Goal: Transaction & Acquisition: Purchase product/service

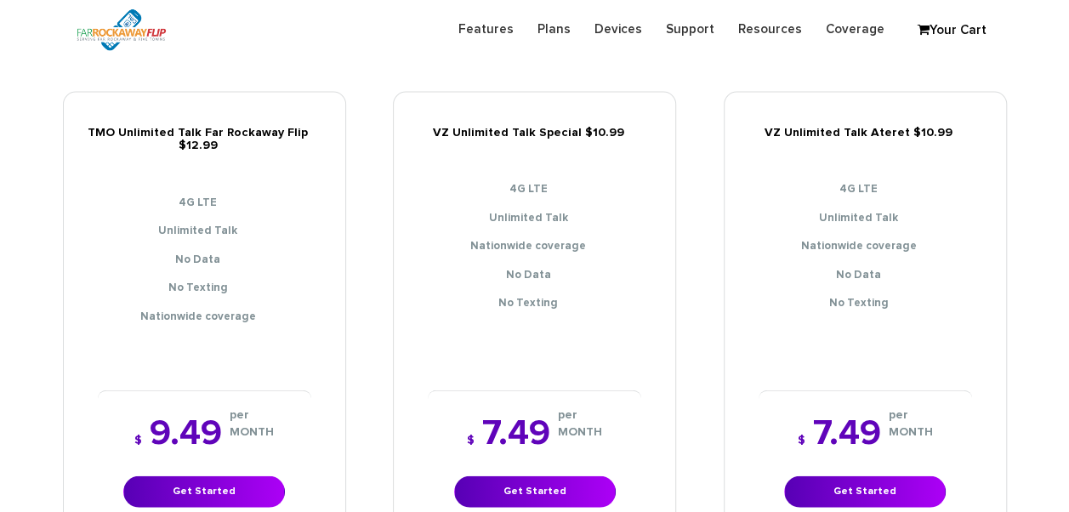
scroll to position [2041, 0]
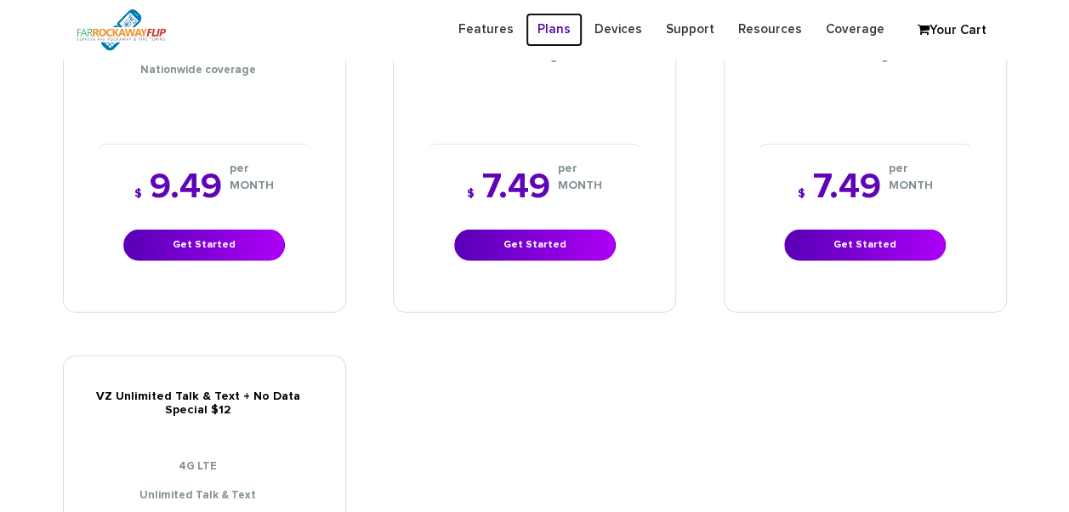
click at [558, 31] on link "Plans" at bounding box center [554, 29] width 57 height 33
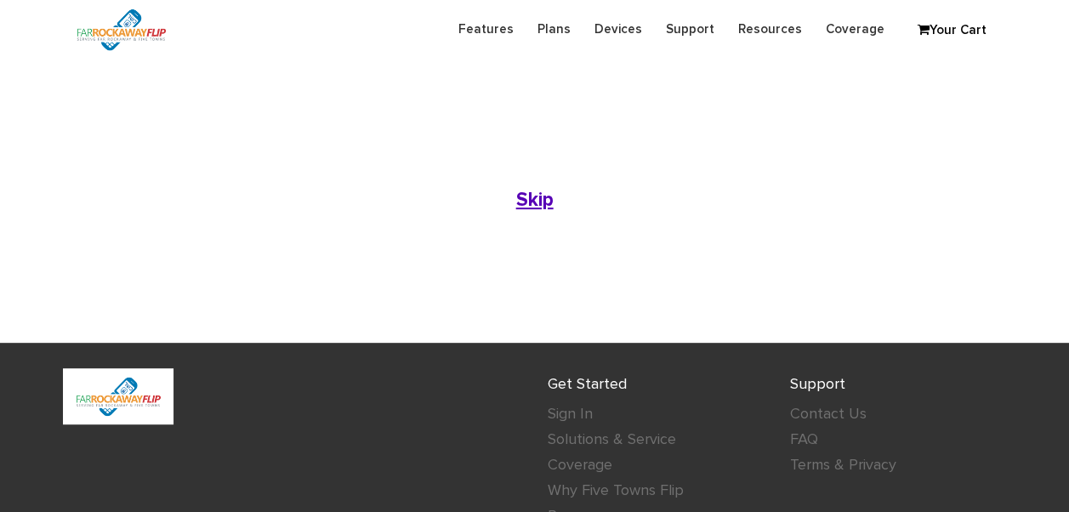
scroll to position [153, 0]
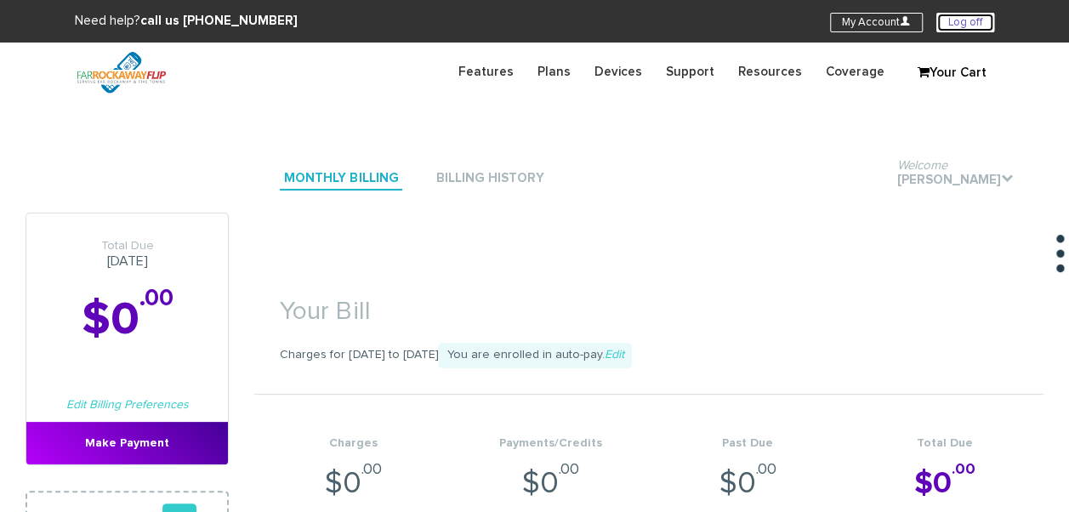
click at [957, 21] on link "Log off" at bounding box center [965, 23] width 58 height 20
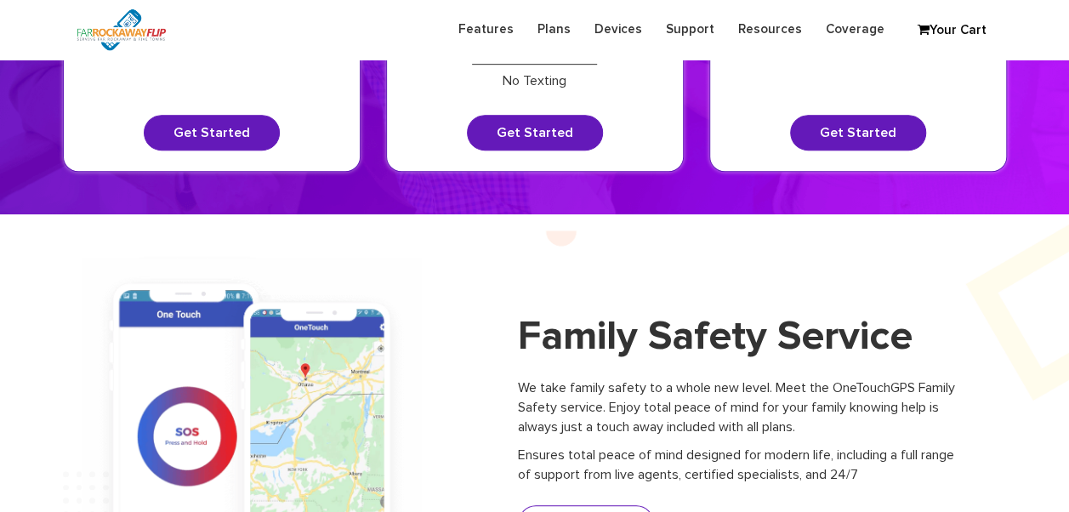
scroll to position [425, 0]
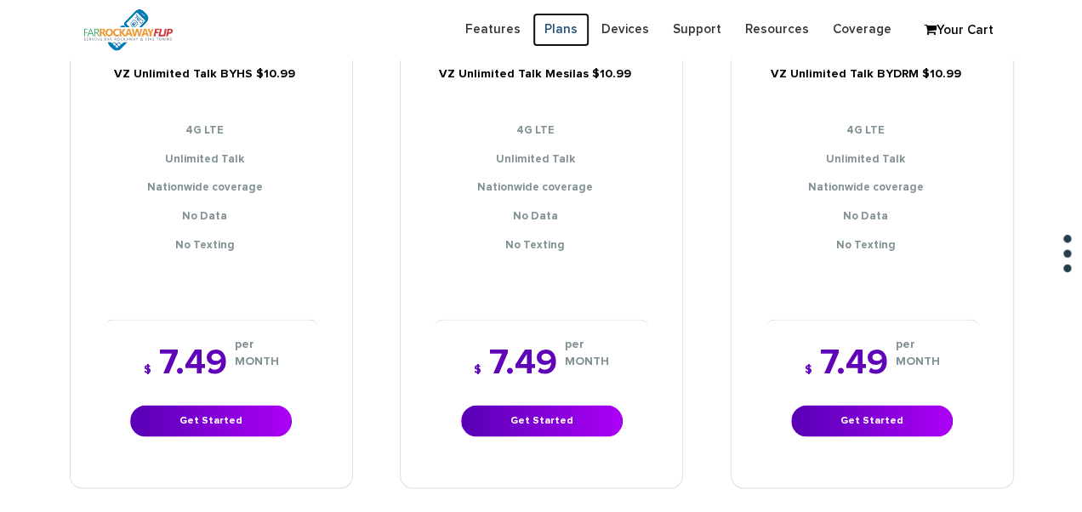
scroll to position [1275, 0]
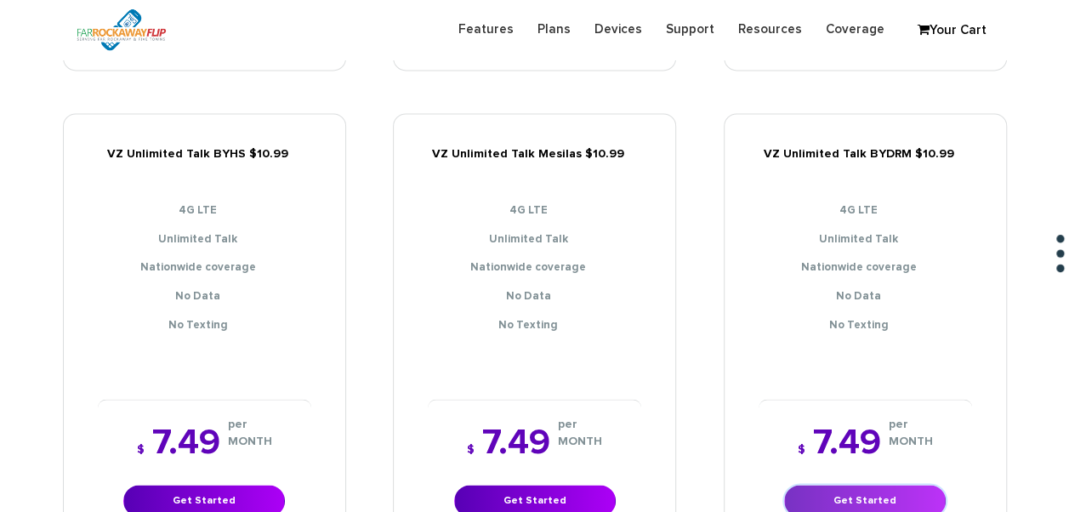
click at [923, 485] on link "Get Started" at bounding box center [865, 500] width 162 height 31
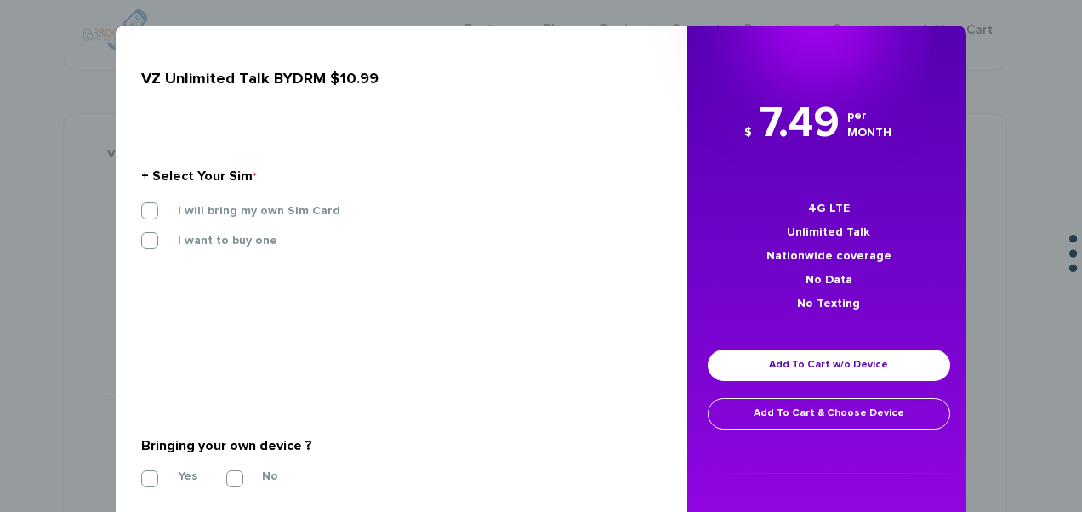
click at [241, 211] on label "I will bring my own Sim Card" at bounding box center [246, 210] width 188 height 15
click at [141, 206] on input "I will bring my own Sim Card" at bounding box center [141, 206] width 0 height 0
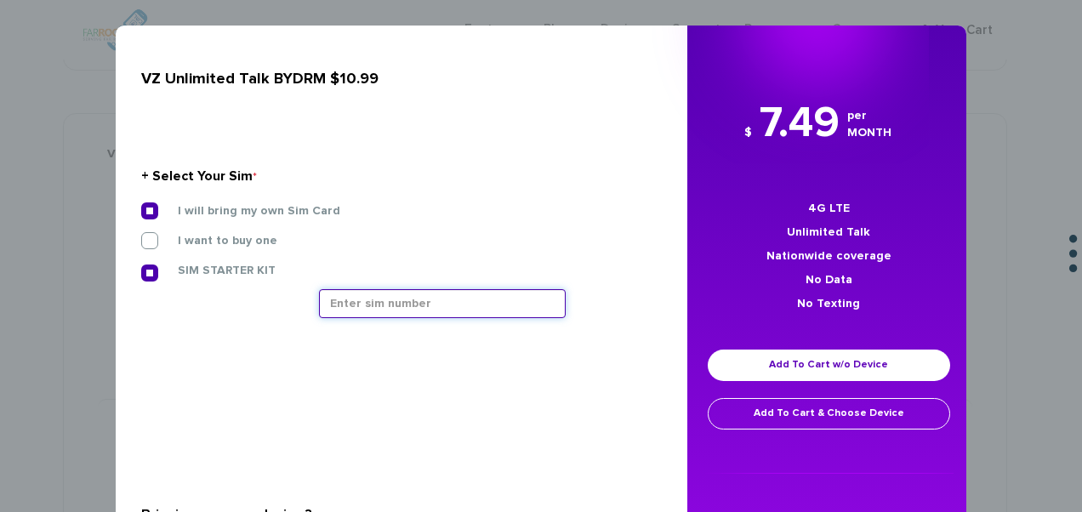
click at [385, 300] on input "text" at bounding box center [442, 303] width 247 height 29
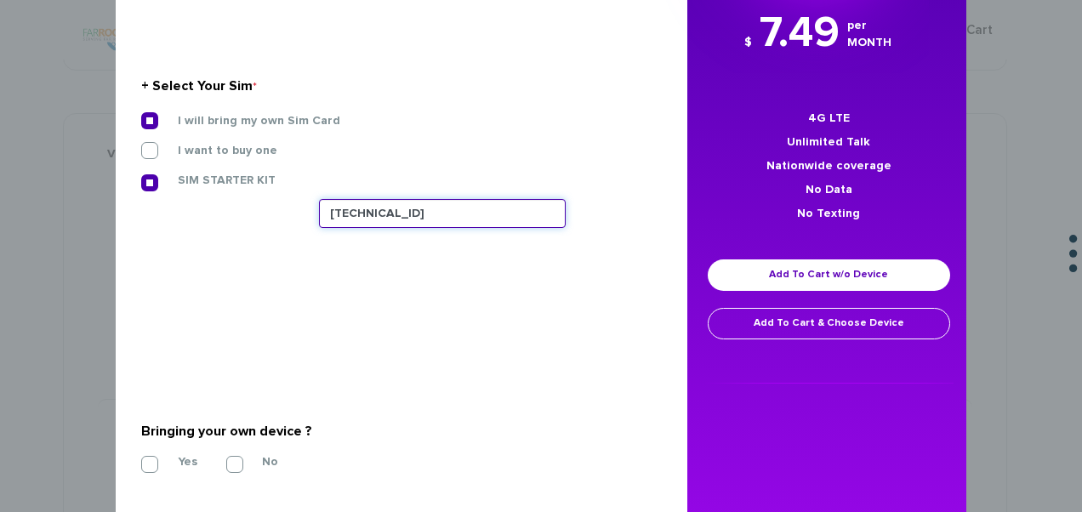
scroll to position [334, 0]
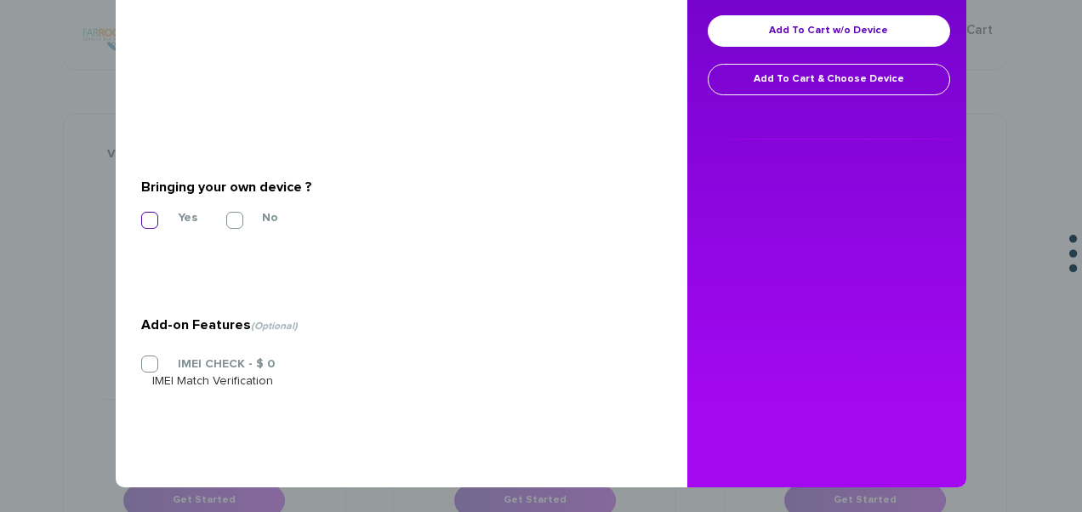
type input "[TECHNICAL_ID]"
click at [152, 213] on label "Yes" at bounding box center [174, 217] width 45 height 15
click at [141, 215] on input "Yes" at bounding box center [141, 215] width 0 height 0
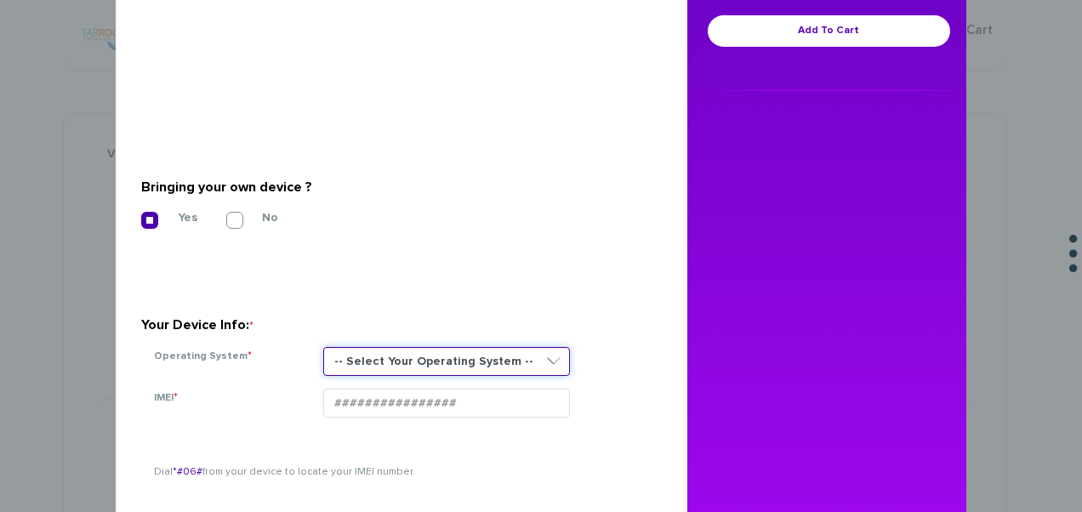
click at [435, 355] on select "-- Select Your Operating System -- ANDROID BLACKBERRY IOS NONE (BASIC PHONE) WI…" at bounding box center [446, 361] width 247 height 29
select select "NONE (BASIC PHONE)"
click at [323, 347] on select "-- Select Your Operating System -- ANDROID BLACKBERRY IOS NONE (BASIC PHONE) WI…" at bounding box center [446, 361] width 247 height 29
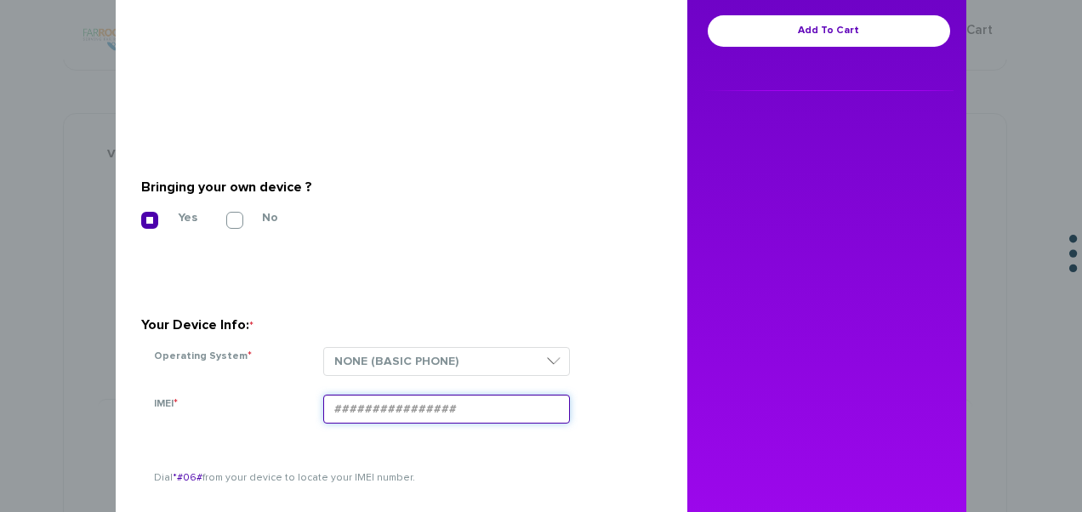
paste input "354834101413718"
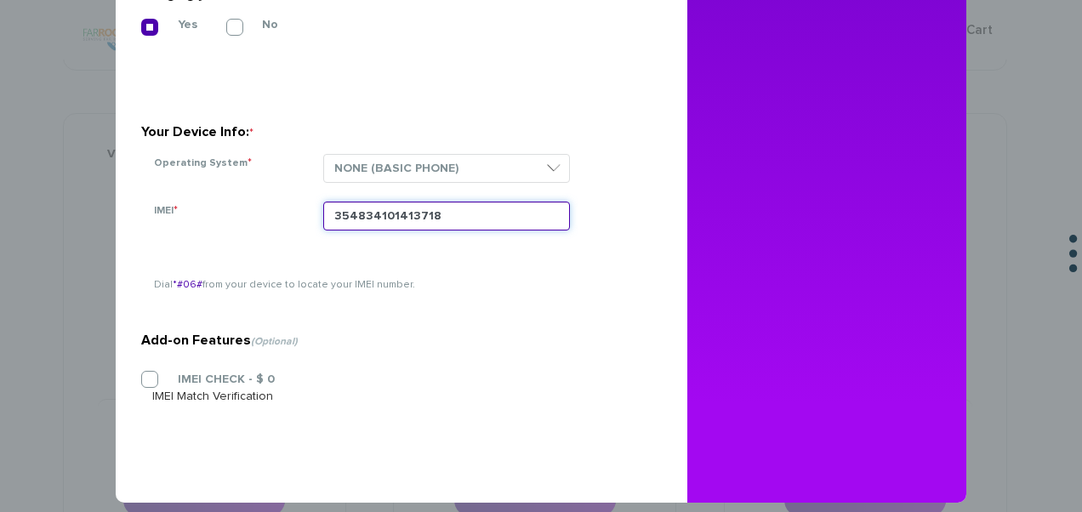
scroll to position [543, 0]
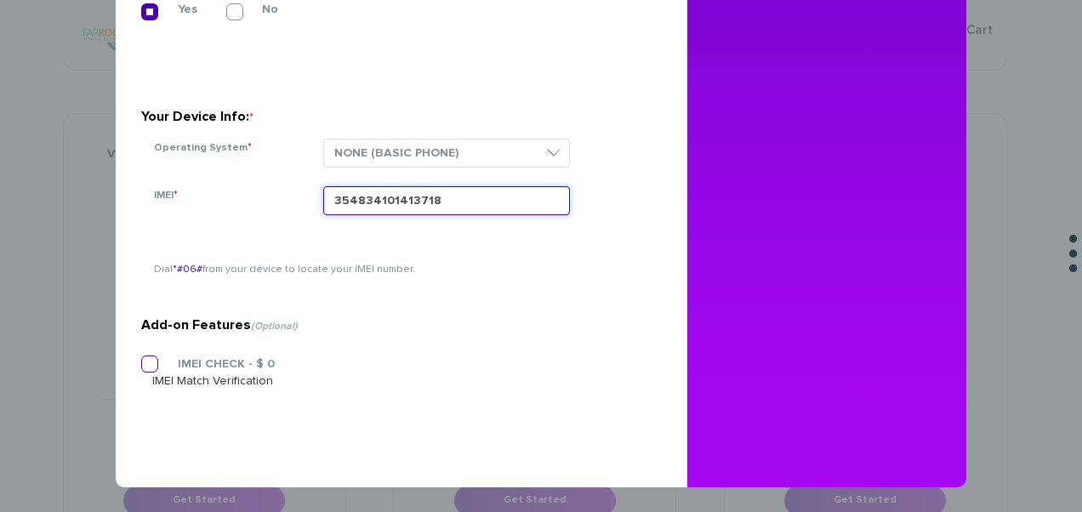
type input "354834101413718"
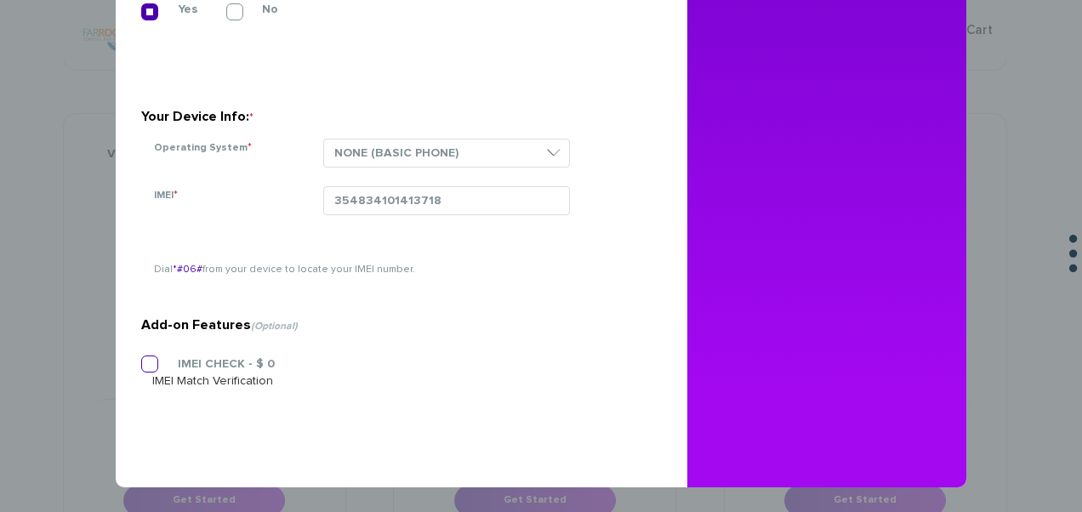
click at [226, 360] on section "Add-on Features (Optional) IMEI CHECK - $ 0 IMEI Match Verification" at bounding box center [395, 315] width 508 height 269
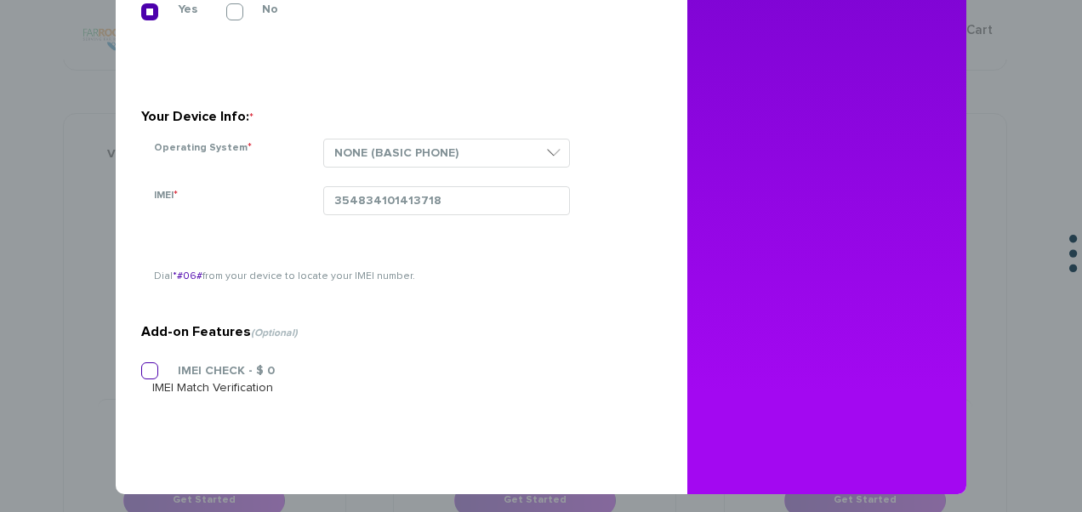
click at [242, 369] on label "IMEI CHECK - $ 0" at bounding box center [213, 370] width 122 height 15
click at [141, 366] on input "IMEI CHECK - $ 0" at bounding box center [141, 366] width 0 height 0
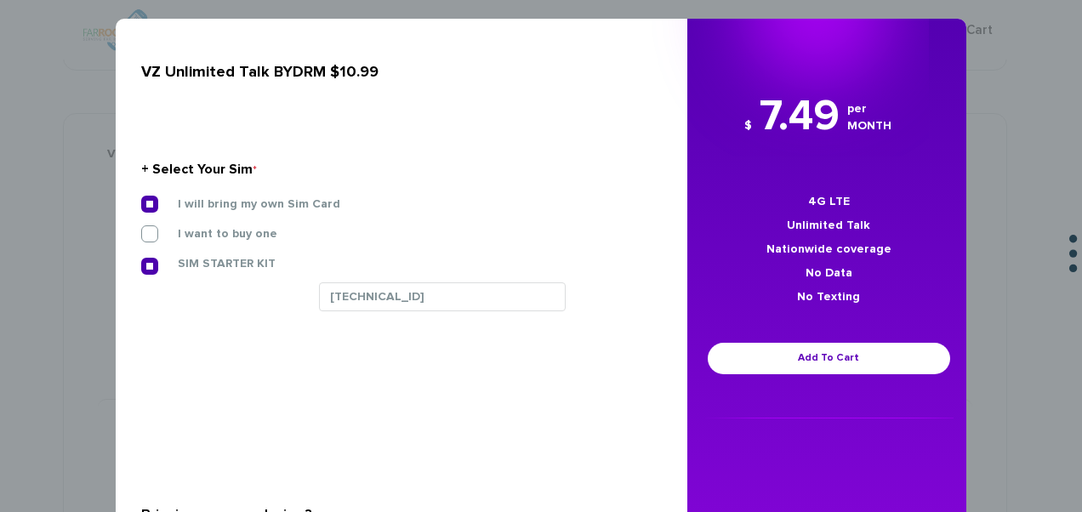
scroll to position [0, 0]
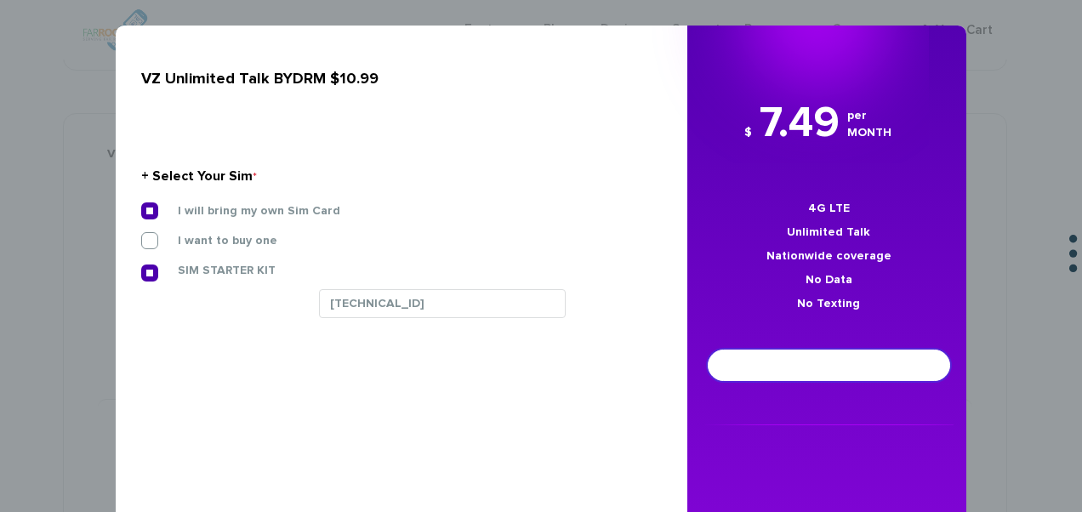
click at [770, 362] on link "Add To Cart" at bounding box center [828, 364] width 242 height 31
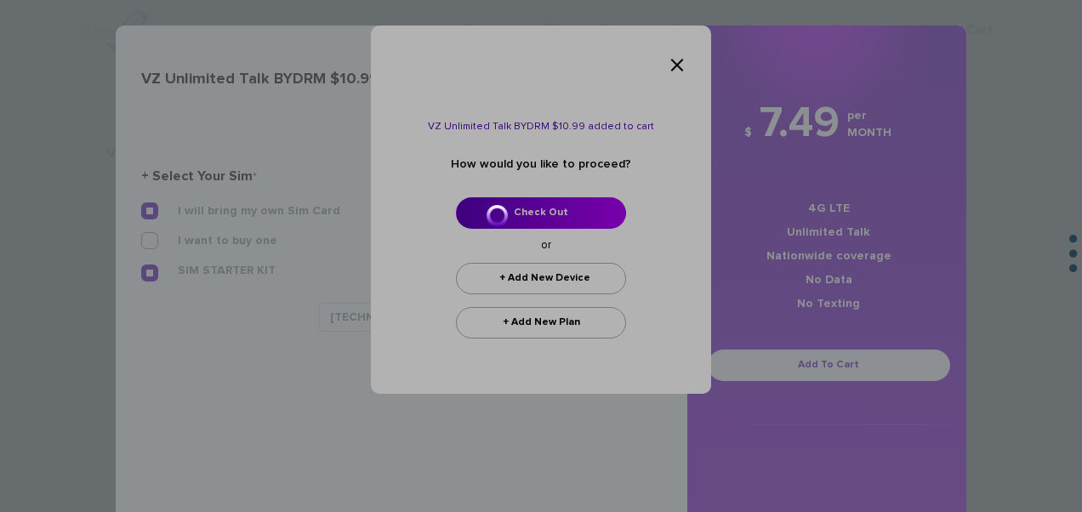
click at [561, 210] on div at bounding box center [541, 256] width 1082 height 512
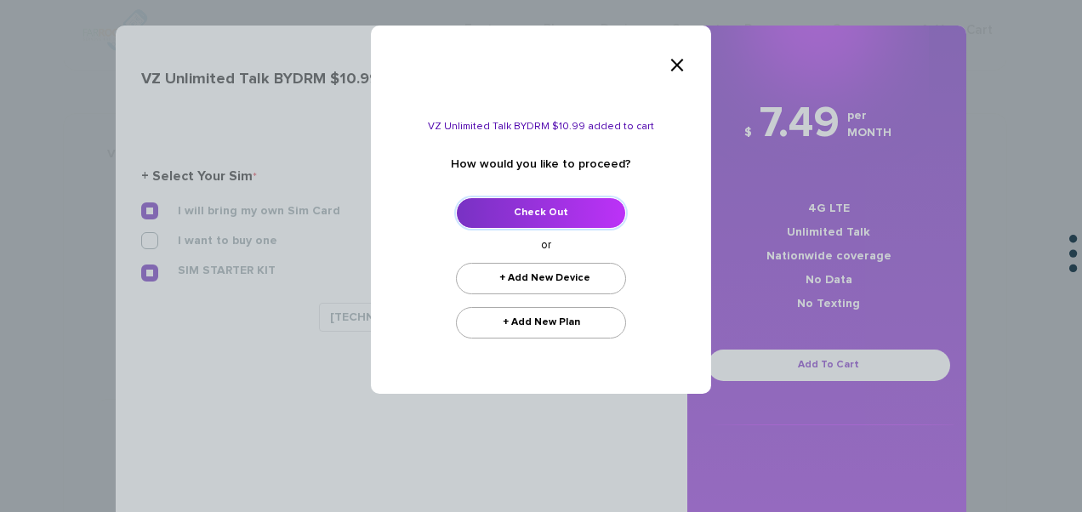
click at [542, 208] on link "Check Out" at bounding box center [541, 212] width 170 height 31
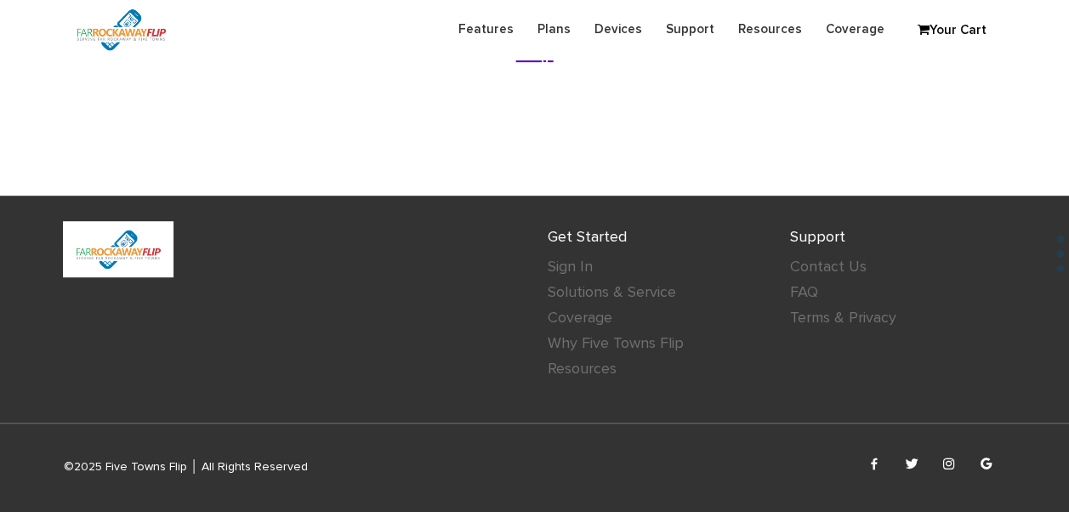
scroll to position [68, 0]
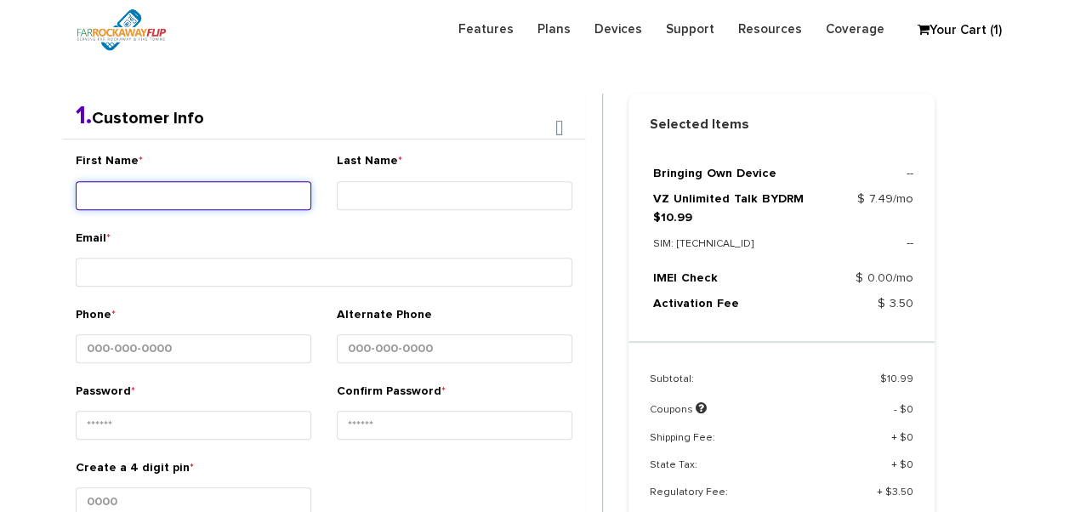
click at [229, 168] on div "First Name *" at bounding box center [194, 184] width 236 height 64
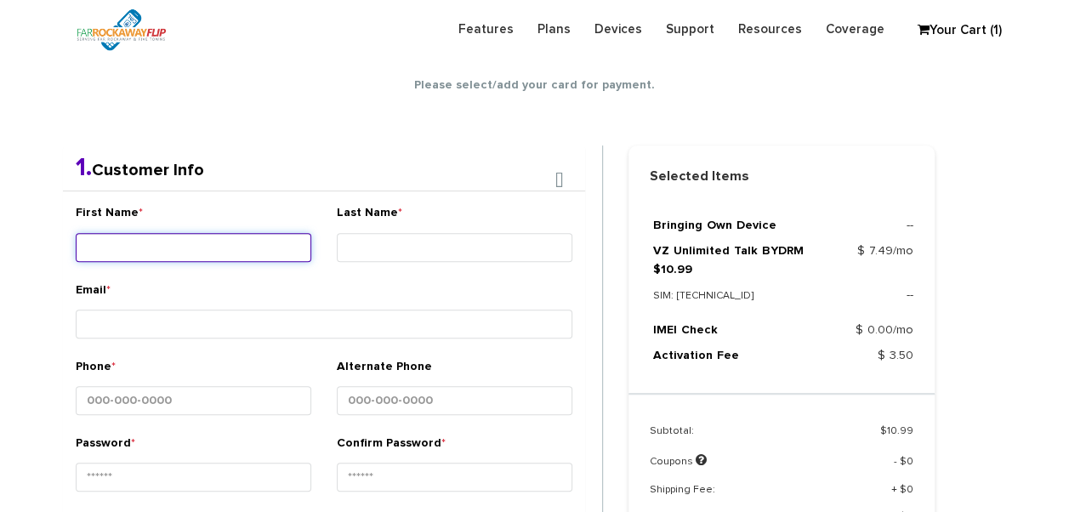
scroll to position [299, 0]
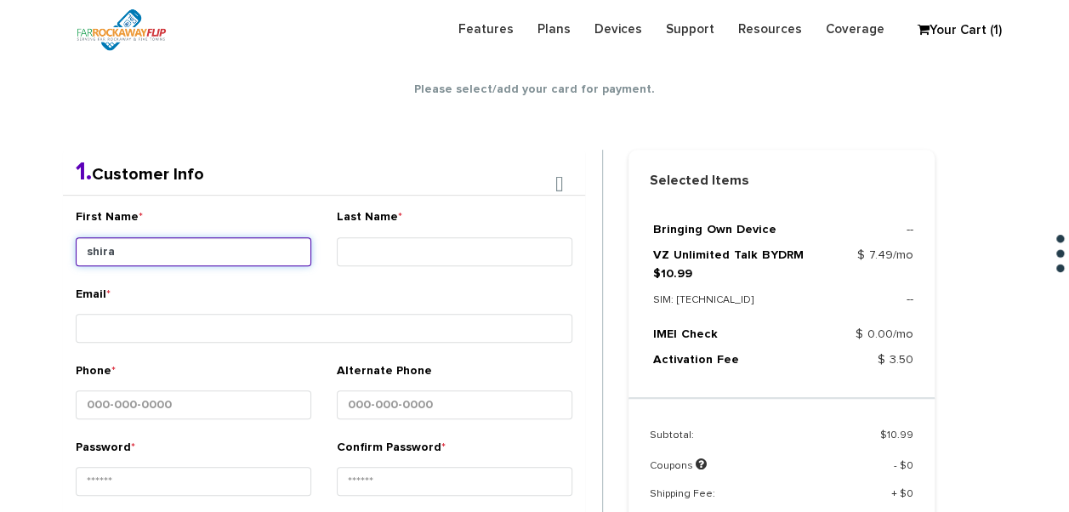
type input "shira"
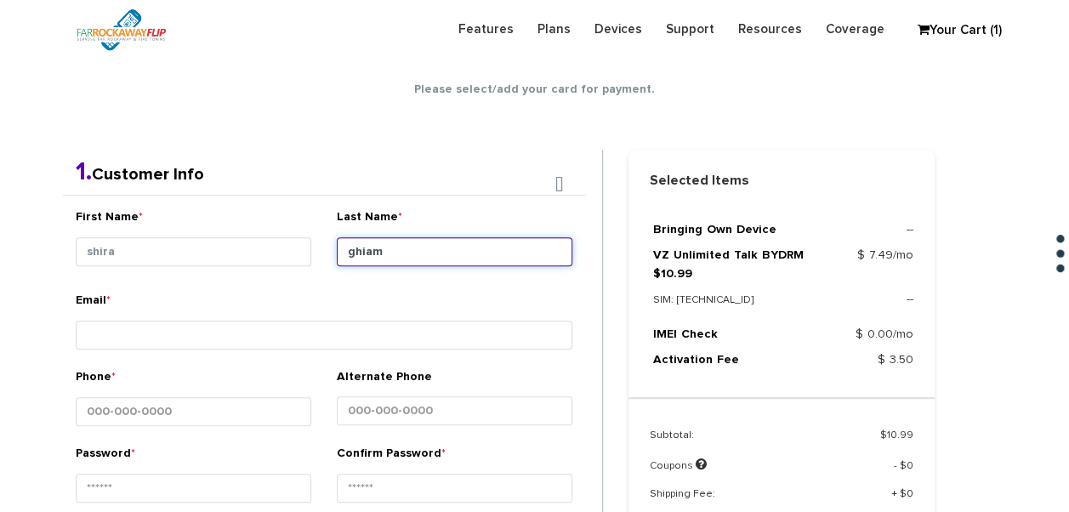
type input "ghiam"
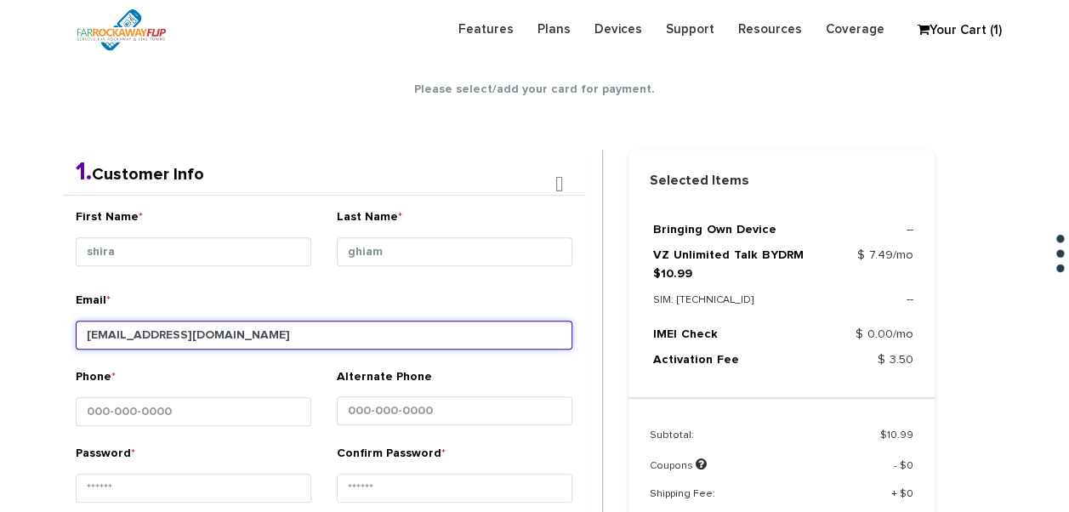
type input "tlieber61+91@gmail.com"
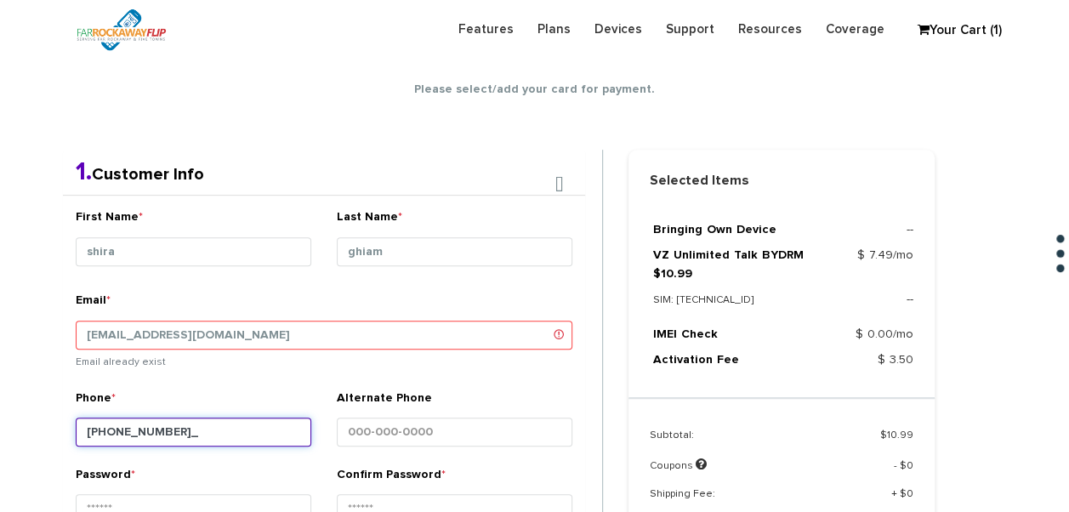
type input "818-430-3948"
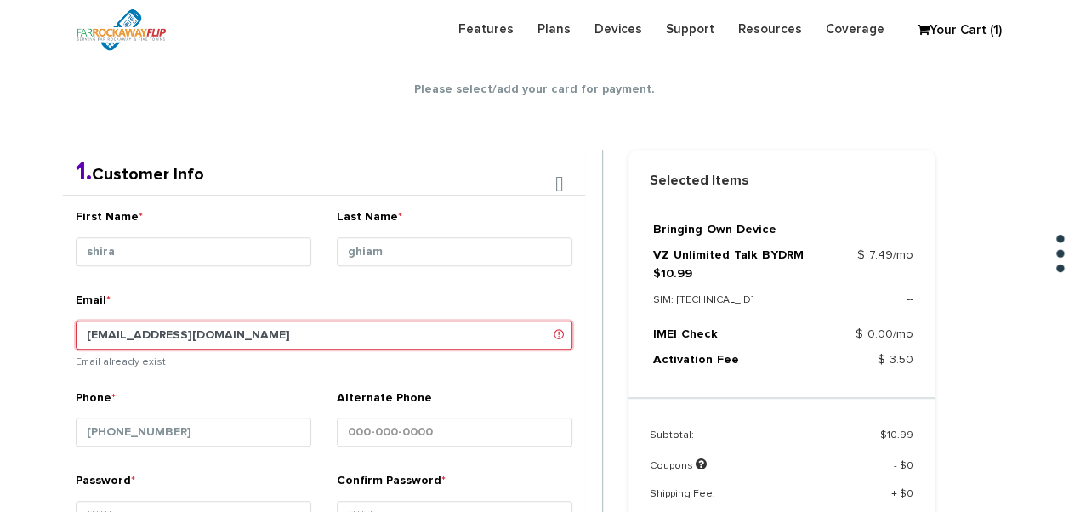
click at [151, 332] on input "tlieber61+91@gmail.com" at bounding box center [324, 335] width 497 height 29
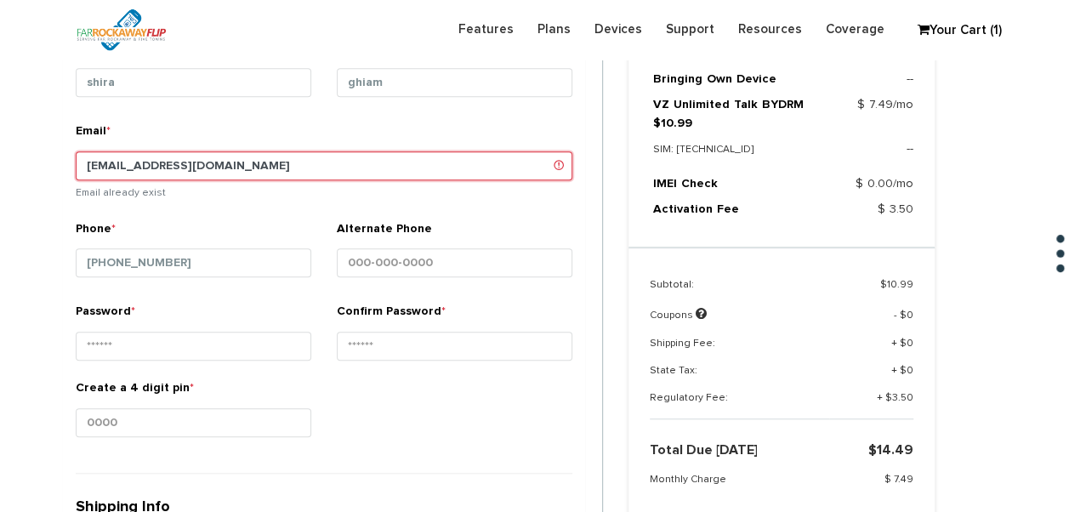
scroll to position [469, 0]
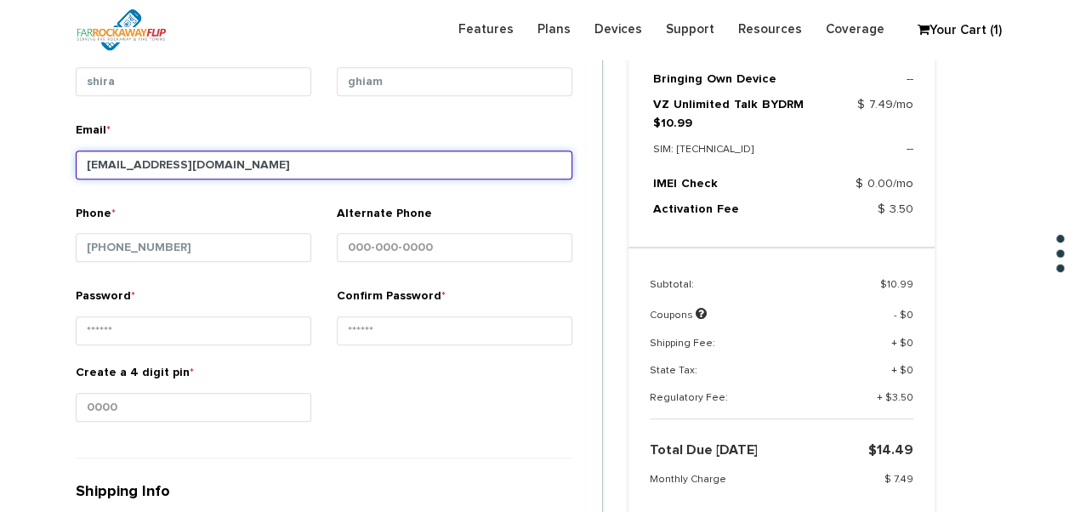
type input "tlieber61+92@gmail.com"
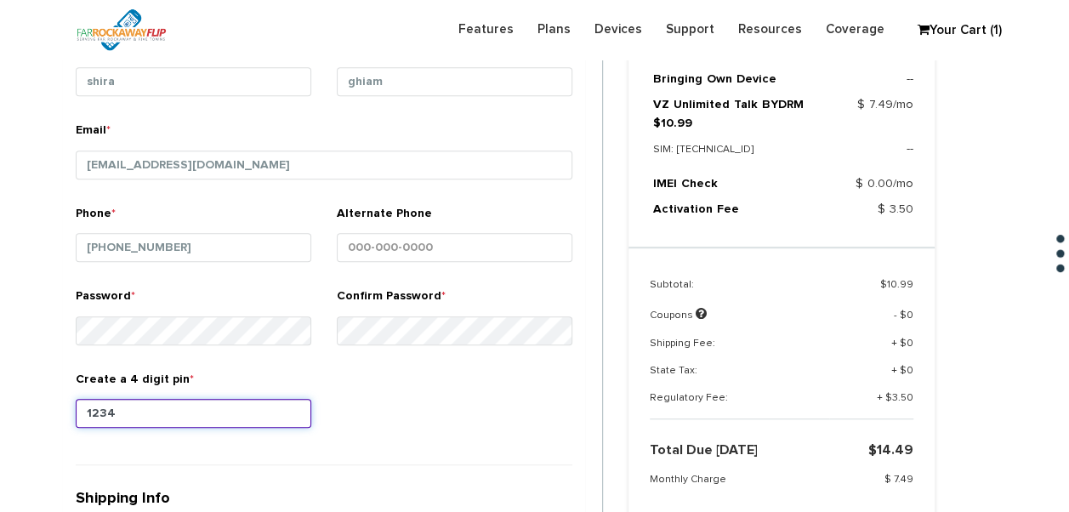
type input "1234"
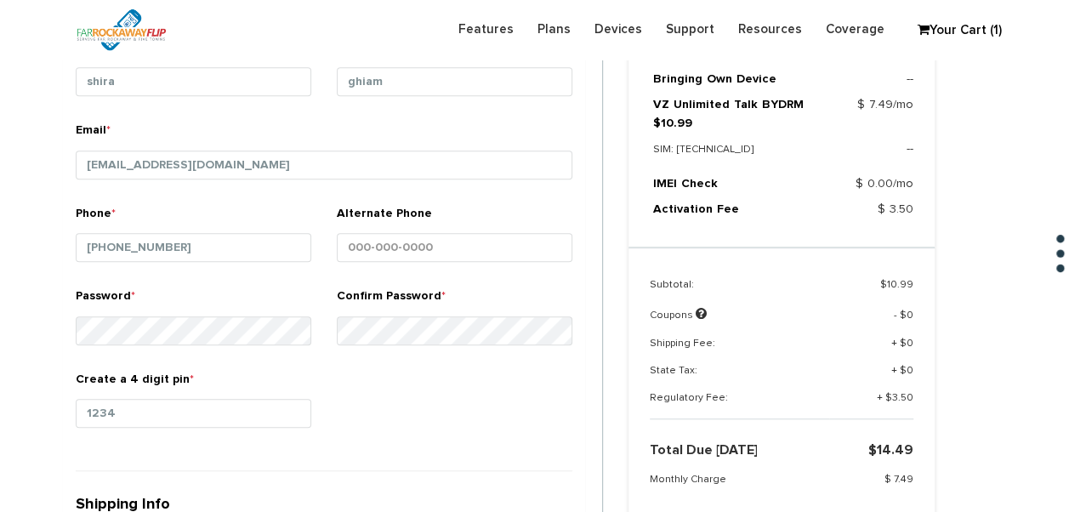
scroll to position [792, 0]
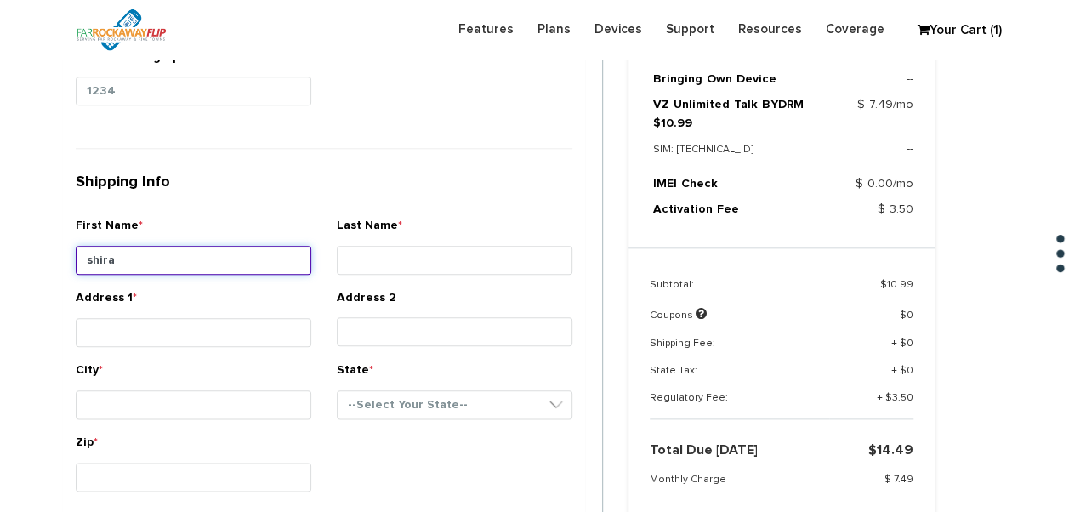
type input "shira"
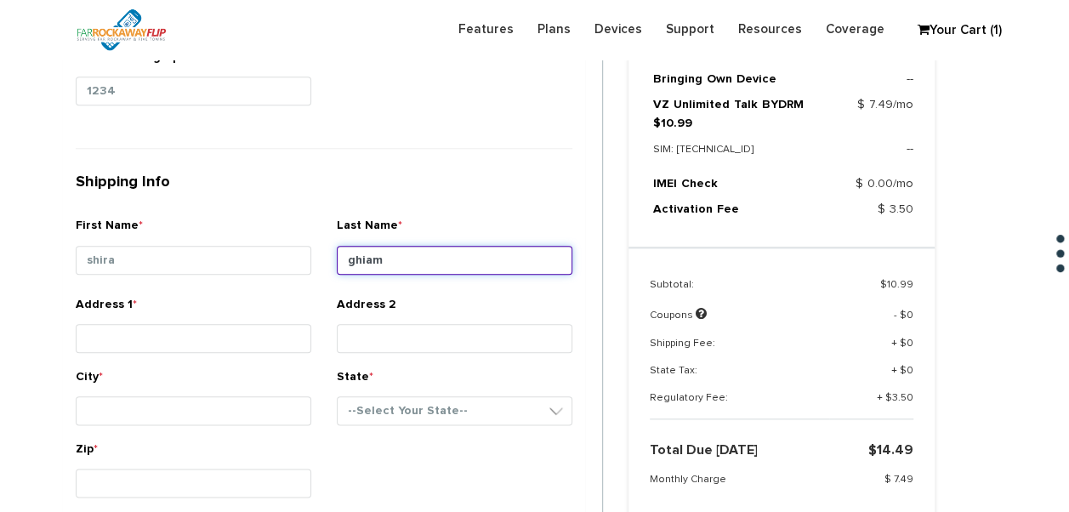
type input "ghiam"
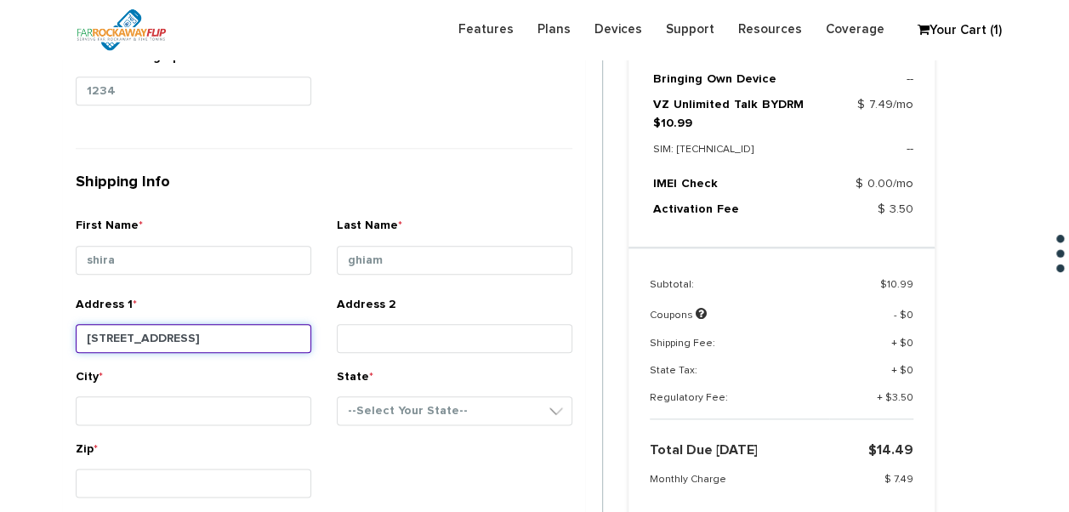
type input "3111 avenue m"
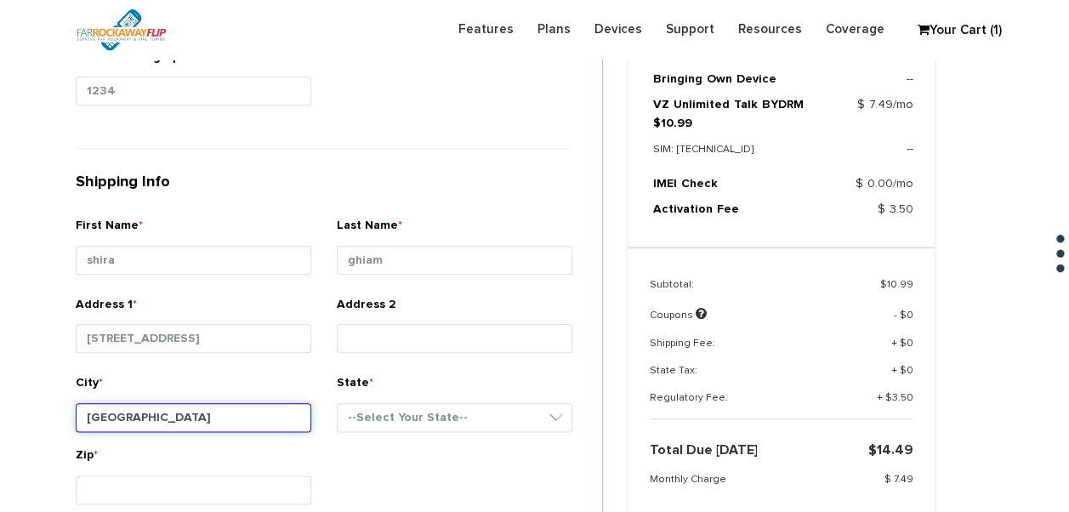
type input "brooklyn"
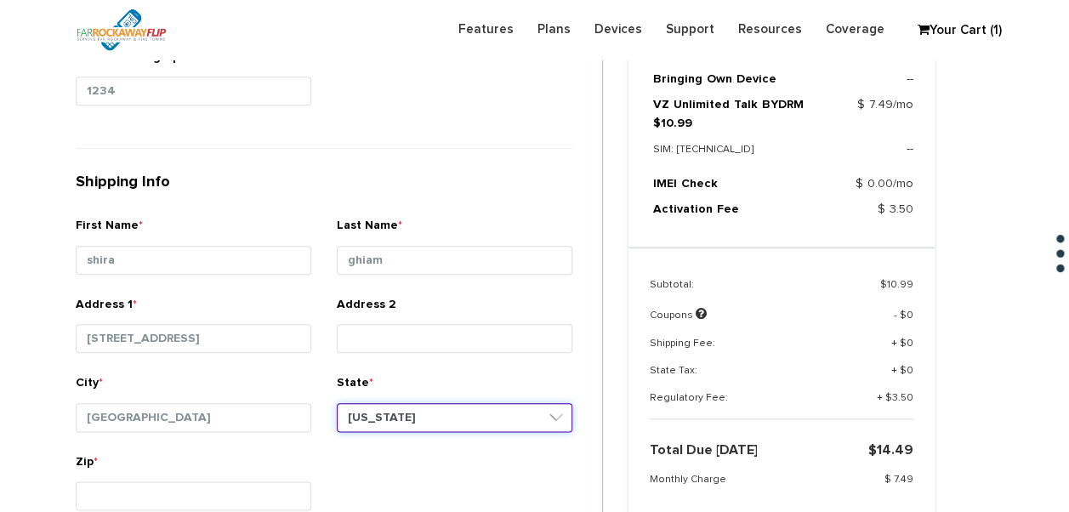
select select "NY"
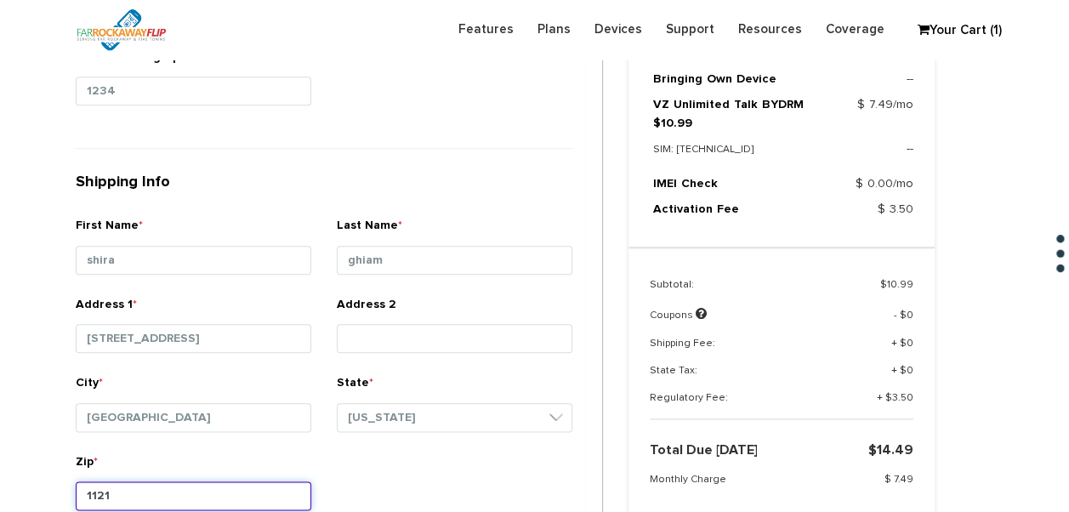
type input "11210"
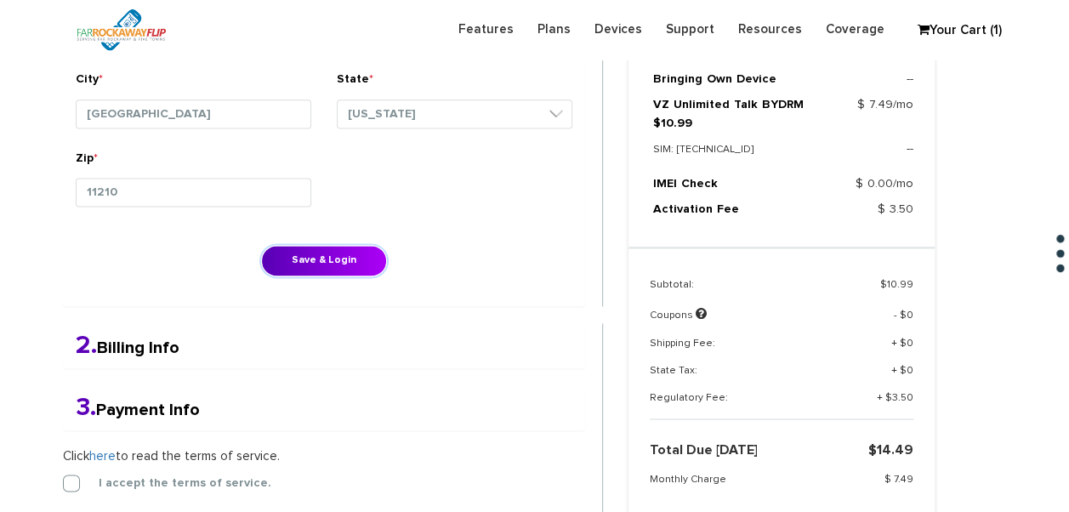
click at [261, 245] on button "Save & Login" at bounding box center [324, 260] width 126 height 31
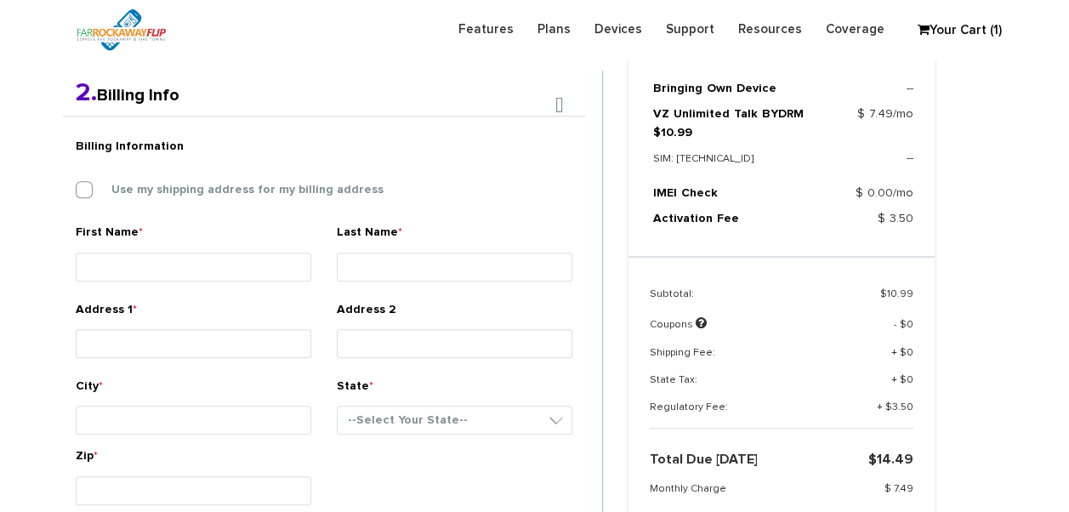
click at [169, 179] on div "Billing Information Use my shipping address for my billing address" at bounding box center [324, 176] width 522 height 94
click at [172, 185] on label "Use my shipping address for my billing address" at bounding box center [235, 189] width 298 height 15
click at [76, 185] on input "Use my shipping address for my billing address" at bounding box center [76, 185] width 0 height 0
type input "shira"
type input "ghiam"
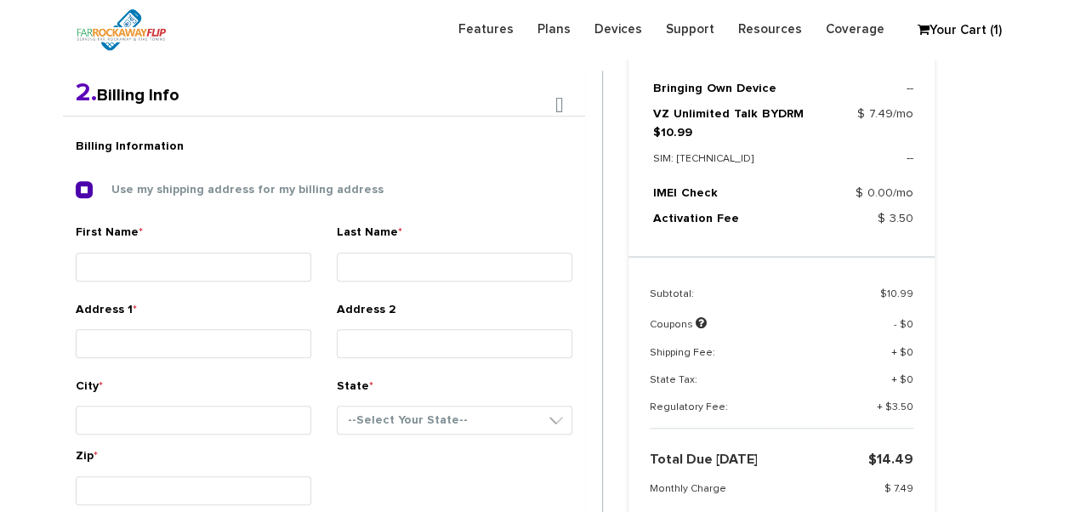
type input "3111 avenue m"
type input "brooklyn"
select select "NY"
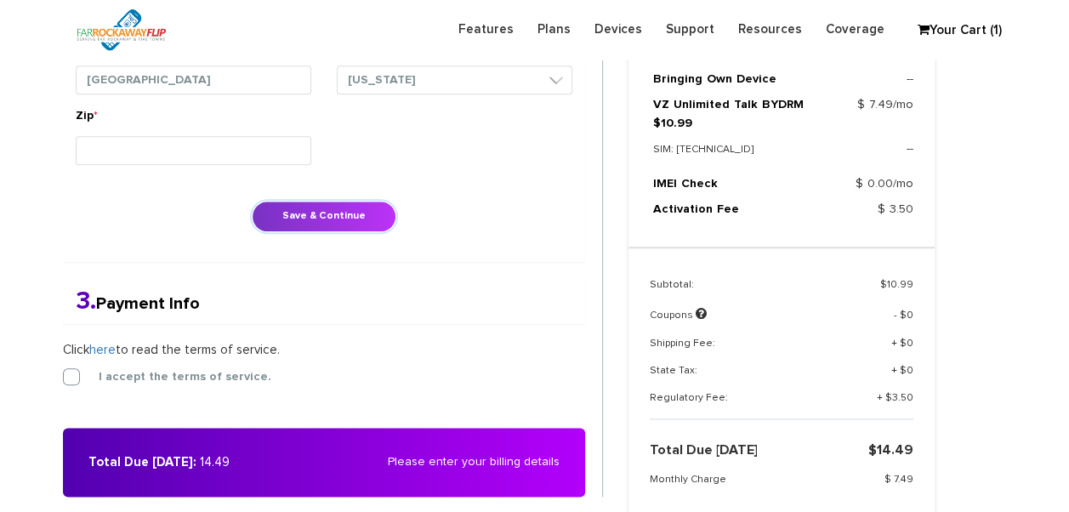
click at [332, 210] on button "Save & Continue" at bounding box center [324, 216] width 145 height 31
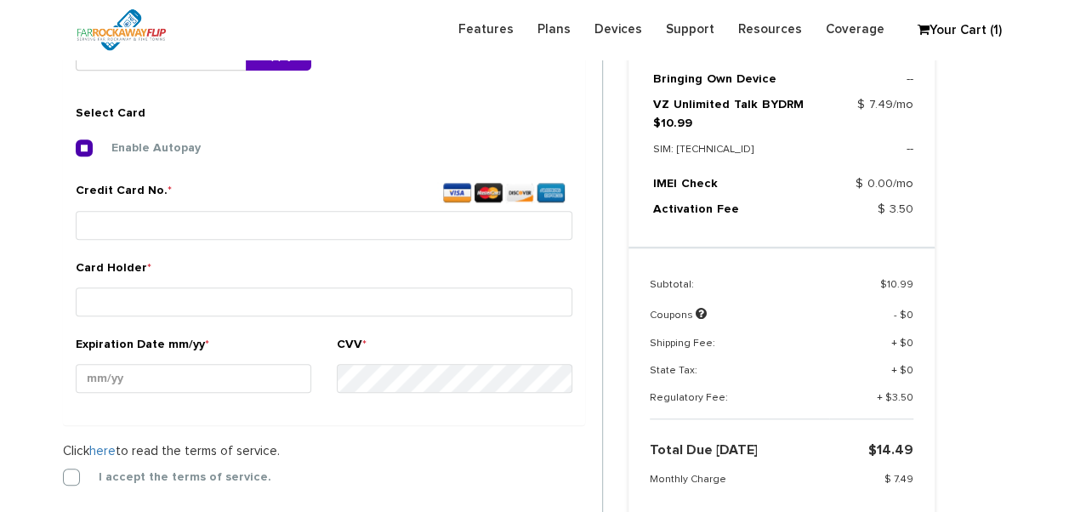
scroll to position [633, 0]
click at [74, 472] on label "I accept the terms of service." at bounding box center [172, 477] width 198 height 15
click at [63, 473] on input "I accept the terms of service." at bounding box center [63, 473] width 0 height 0
click at [145, 206] on label "Credit Card No. *" at bounding box center [324, 195] width 497 height 25
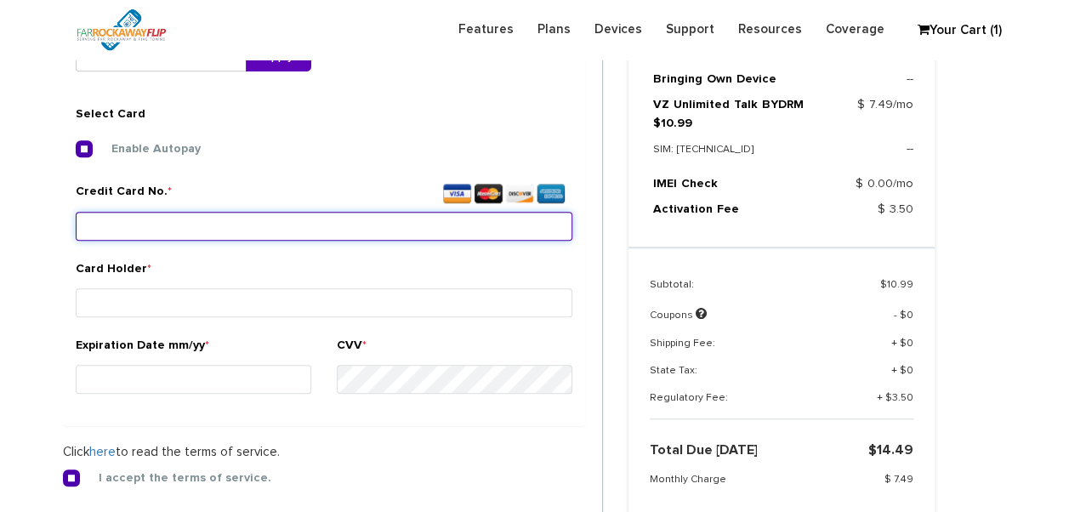
click at [145, 212] on input "Credit Card No. *" at bounding box center [324, 226] width 497 height 29
click at [151, 221] on input "Credit Card No. *" at bounding box center [324, 226] width 497 height 29
click at [156, 227] on input "Credit Card No. *" at bounding box center [324, 226] width 497 height 29
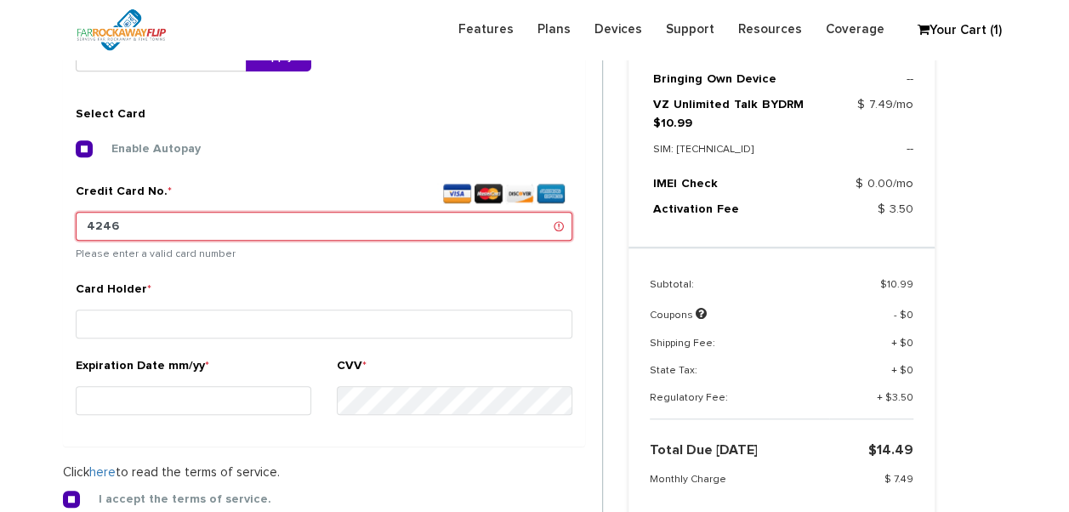
click at [161, 228] on input "4246" at bounding box center [324, 226] width 497 height 29
type input "4246 3153 8193 7489"
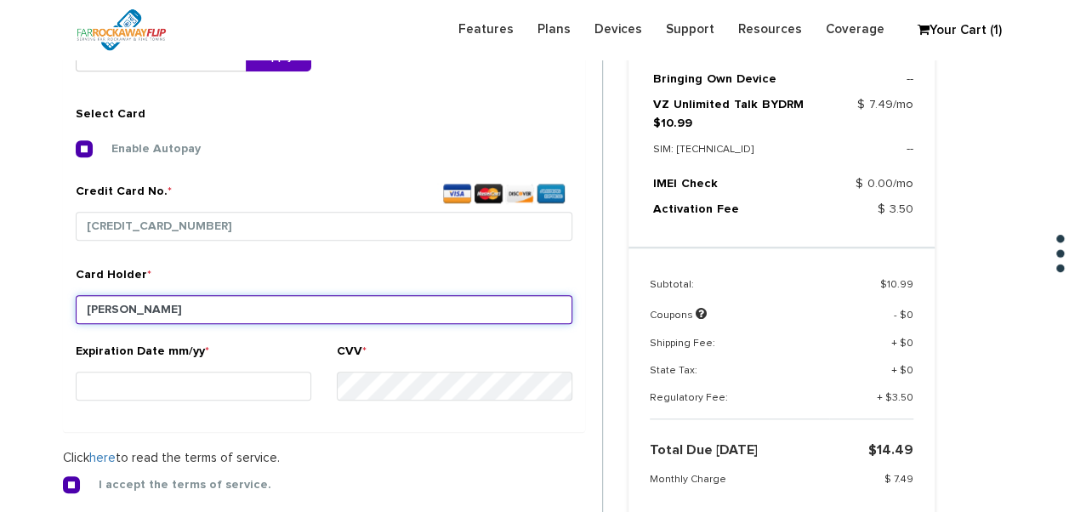
type input "askarinam"
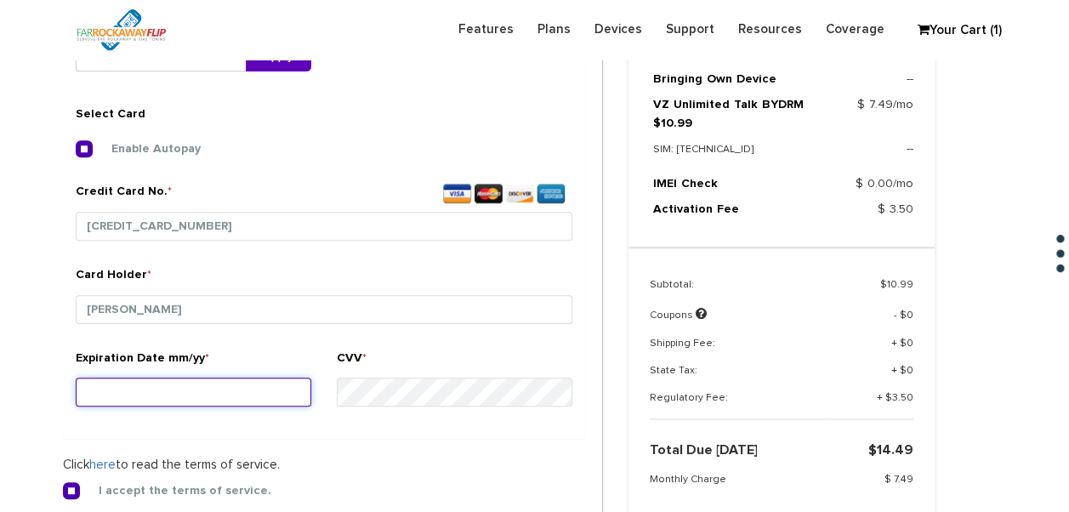
type input "09/yy"
type input "06/29"
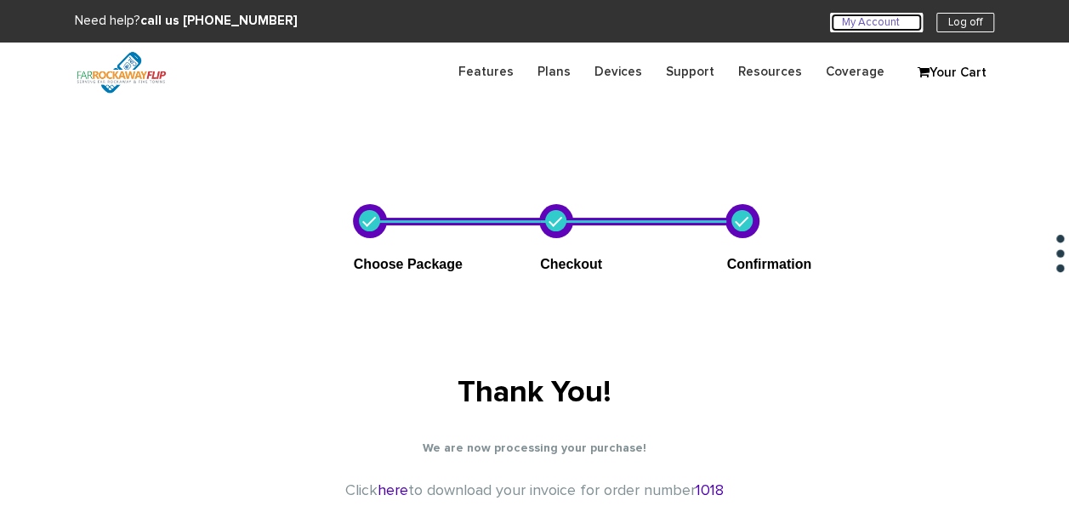
click at [834, 26] on link "My Account U" at bounding box center [876, 23] width 93 height 20
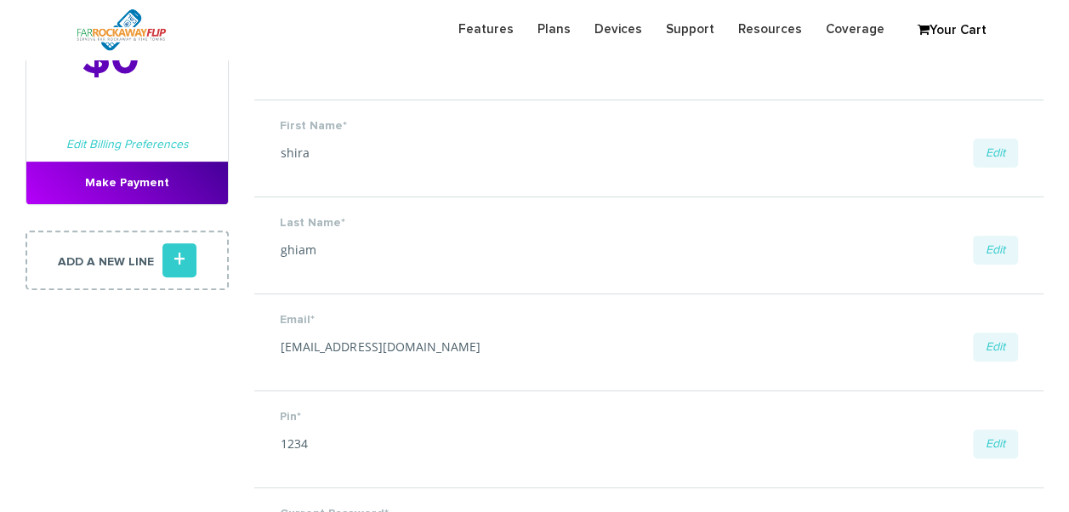
scroll to position [85, 0]
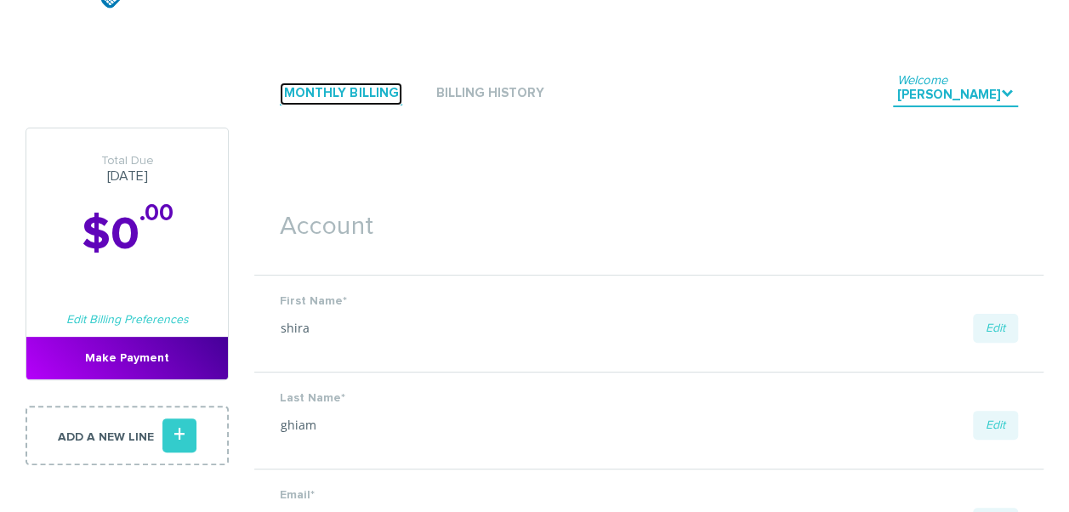
click at [372, 102] on link "Monthly Billing" at bounding box center [341, 93] width 122 height 23
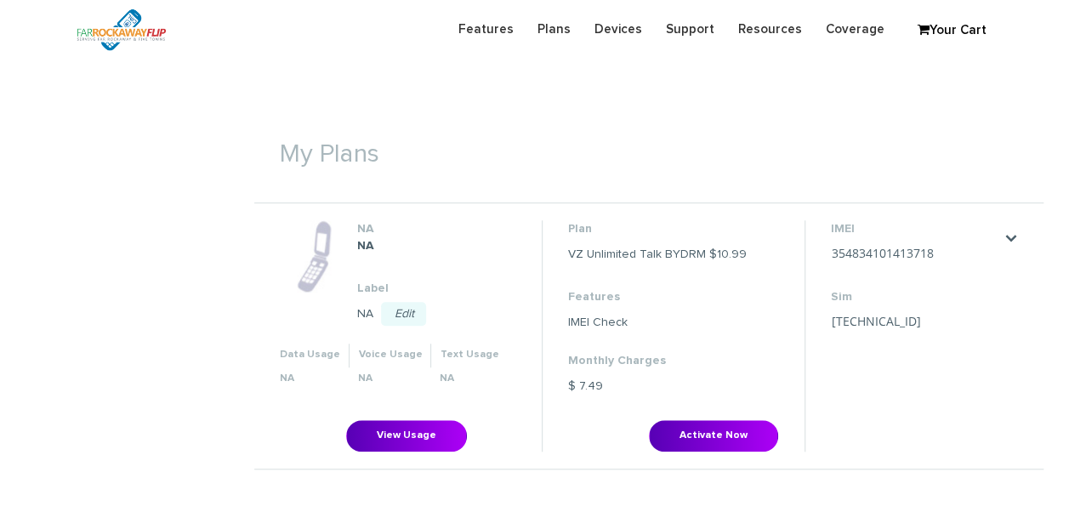
scroll to position [680, 0]
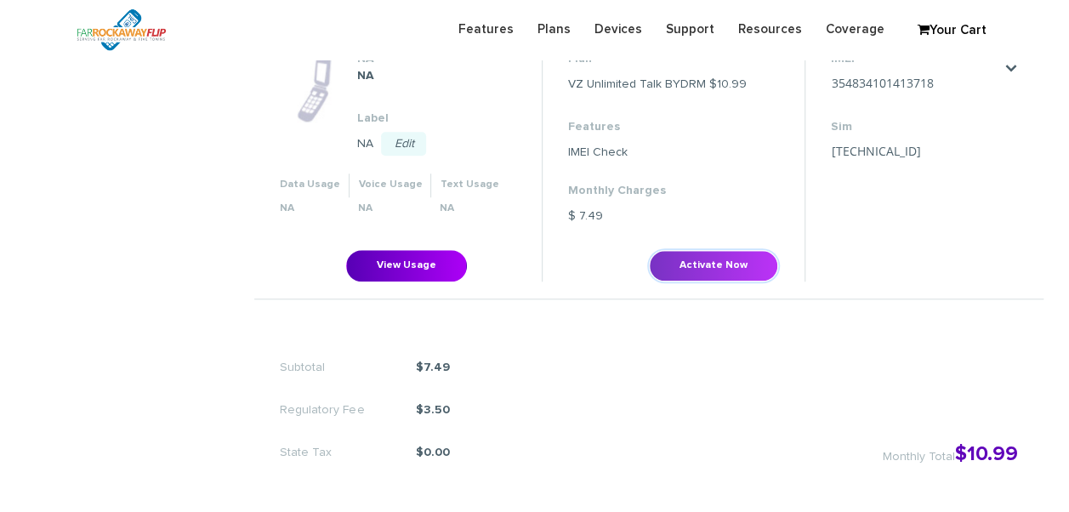
click at [706, 272] on button "Activate Now" at bounding box center [713, 265] width 129 height 31
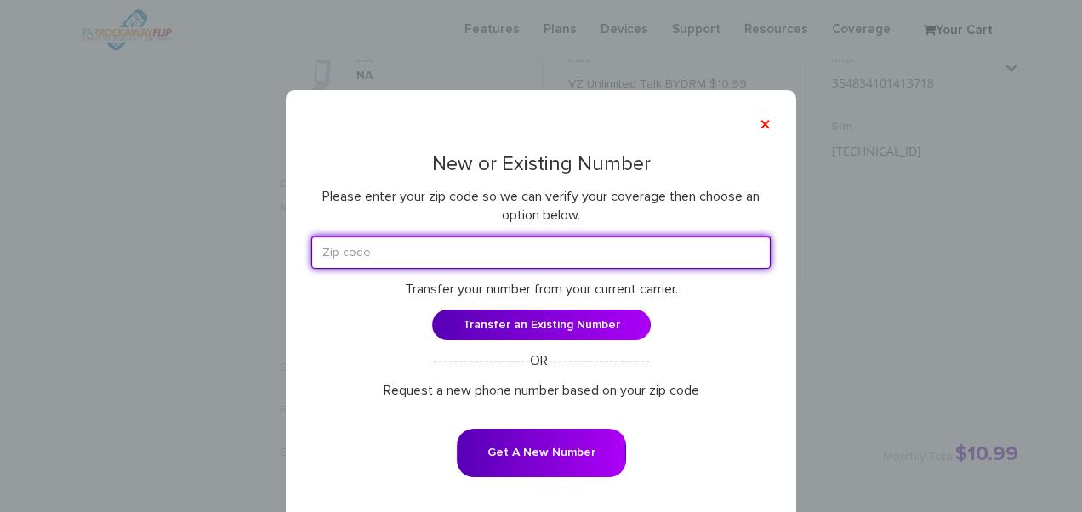
click at [474, 237] on input "text" at bounding box center [540, 252] width 459 height 33
type input "11230"
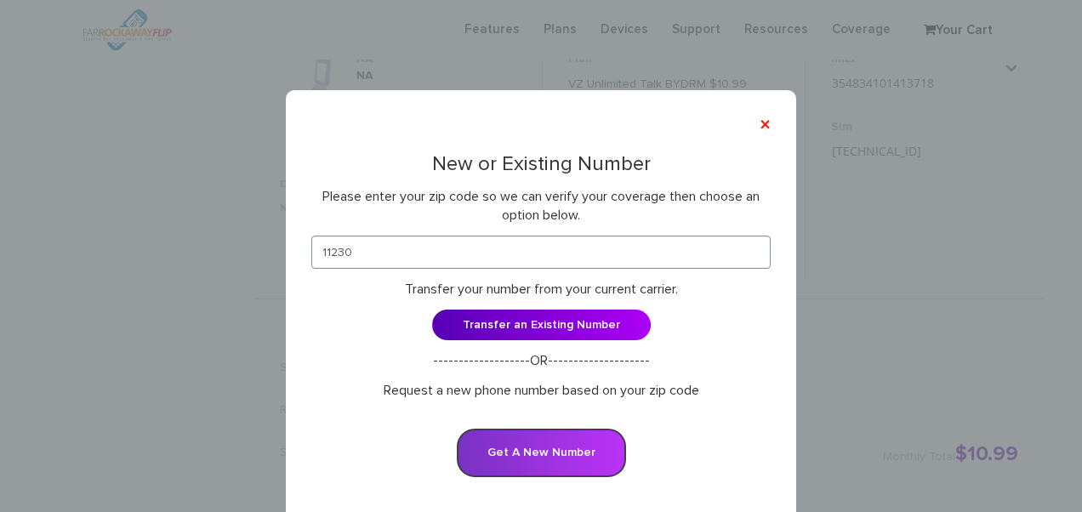
click at [566, 446] on button "Get A New Number" at bounding box center [541, 453] width 169 height 48
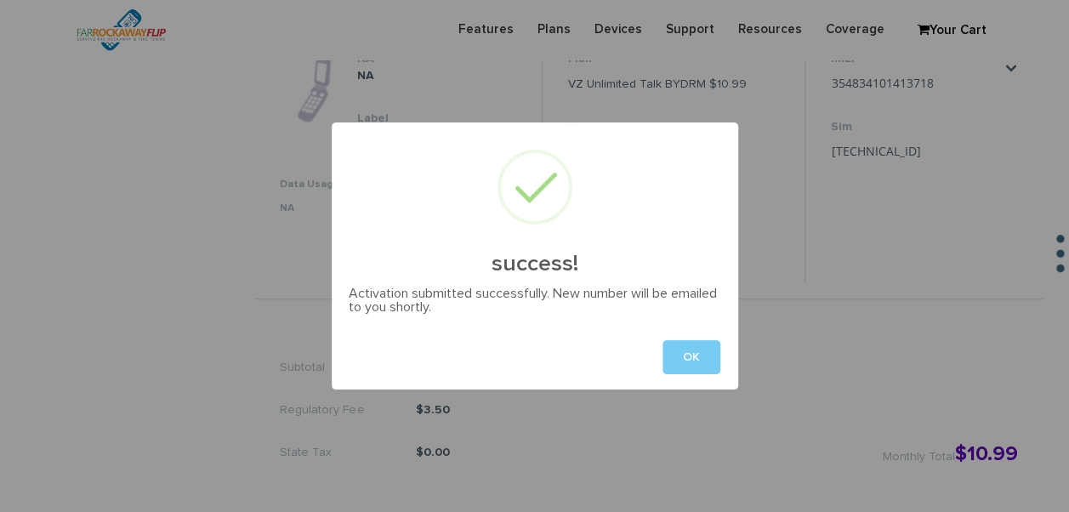
click at [682, 353] on button "OK" at bounding box center [691, 357] width 58 height 34
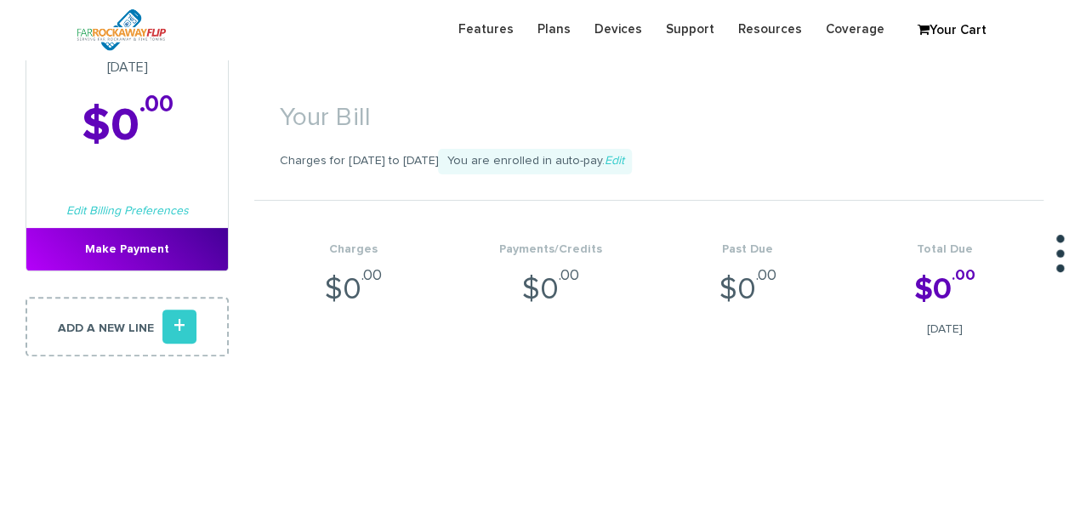
scroll to position [0, 0]
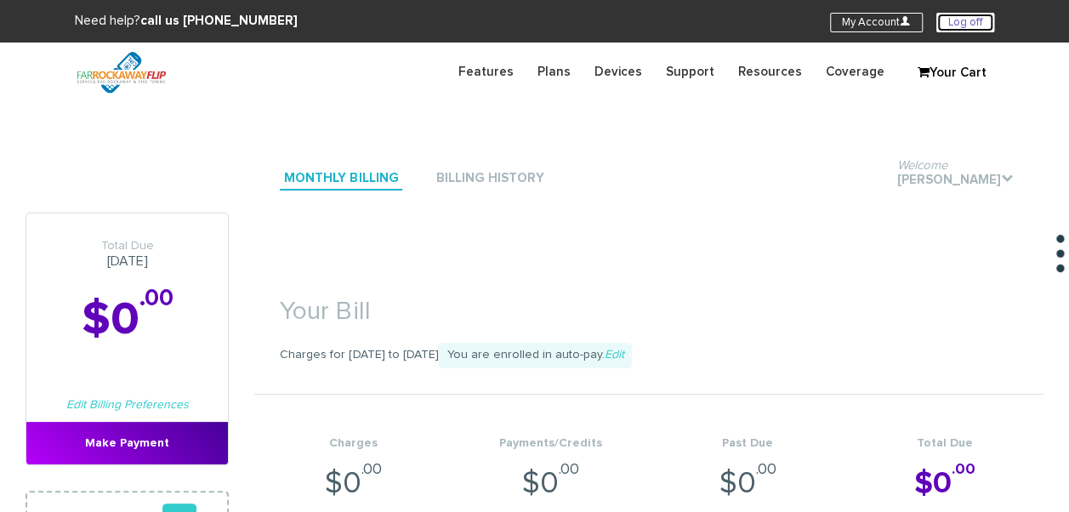
click at [980, 18] on link "Log off" at bounding box center [965, 23] width 58 height 20
